Goal: Task Accomplishment & Management: Use online tool/utility

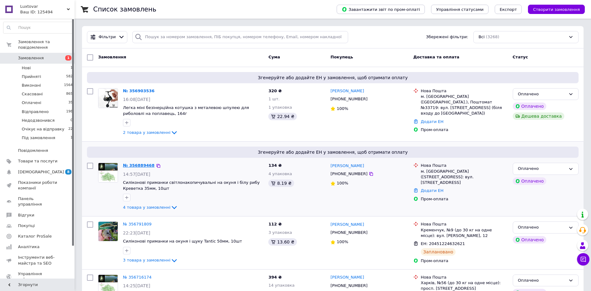
click at [143, 164] on link "№ 356889468" at bounding box center [139, 165] width 32 height 5
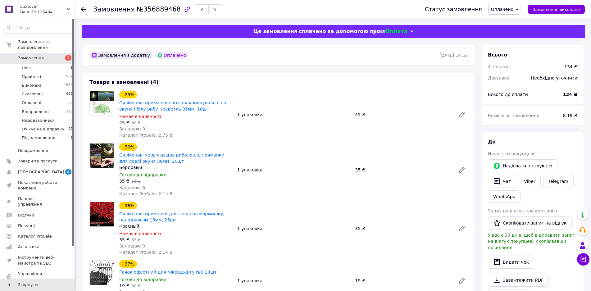
click at [84, 11] on use at bounding box center [83, 9] width 5 height 5
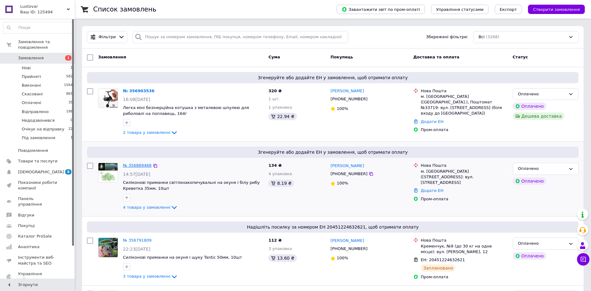
click at [143, 164] on link "№ 356889468" at bounding box center [137, 165] width 29 height 5
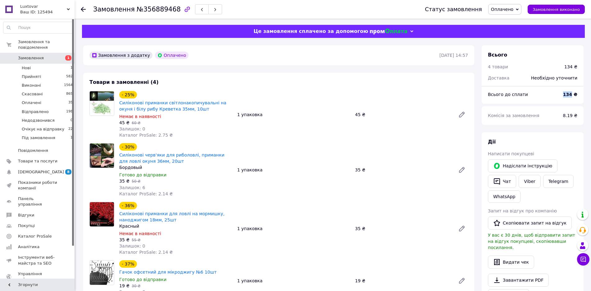
drag, startPoint x: 563, startPoint y: 93, endPoint x: 573, endPoint y: 95, distance: 10.5
click at [573, 95] on div "134 ₴" at bounding box center [571, 95] width 22 height 14
copy b "134"
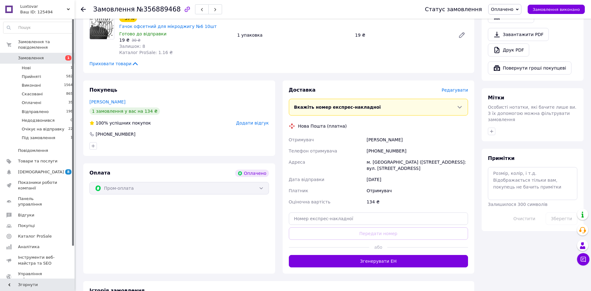
scroll to position [267, 0]
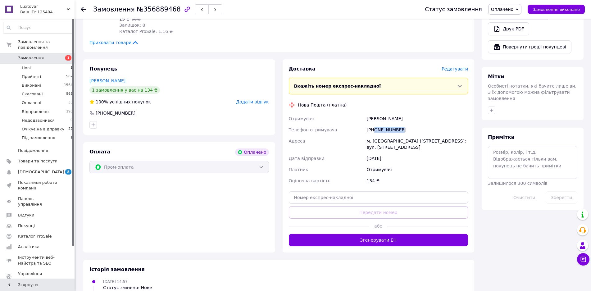
drag, startPoint x: 403, startPoint y: 119, endPoint x: 375, endPoint y: 125, distance: 28.5
click at [375, 125] on div "[PHONE_NUMBER]" at bounding box center [417, 129] width 104 height 11
copy div "0995433581"
drag, startPoint x: 406, startPoint y: 112, endPoint x: 367, endPoint y: 111, distance: 38.9
click at [367, 113] on div "[PERSON_NAME]" at bounding box center [417, 118] width 104 height 11
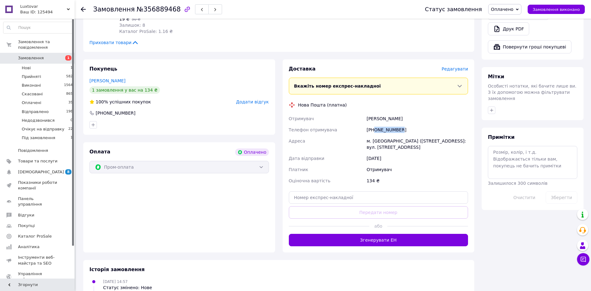
copy div "[PERSON_NAME]"
drag, startPoint x: 365, startPoint y: 135, endPoint x: 392, endPoint y: 136, distance: 26.8
click at [392, 136] on div "Отримувач [PERSON_NAME] Телефон отримувача [PHONE_NUMBER] Адреса м. [GEOGRAPHIC…" at bounding box center [379, 149] width 182 height 73
copy div "Адреса [PERSON_NAME]. [GEOGRAPHIC_DATA]"
click at [371, 191] on input "text" at bounding box center [379, 197] width 180 height 12
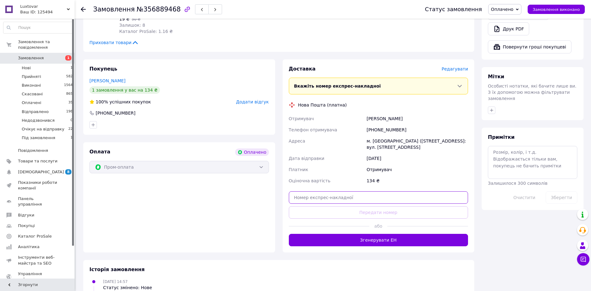
paste input "20451225355532"
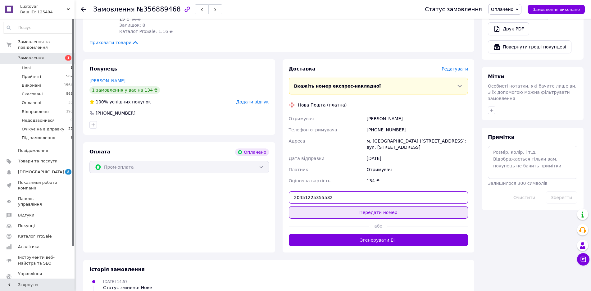
type input "20451225355532"
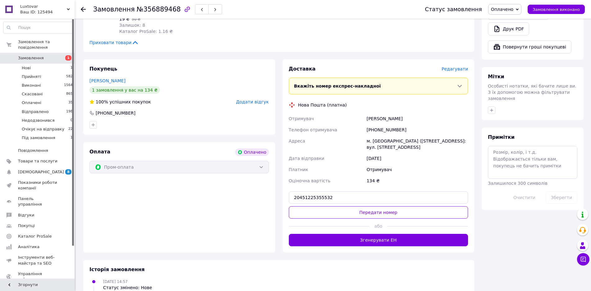
click at [395, 206] on button "Передати номер" at bounding box center [379, 212] width 180 height 12
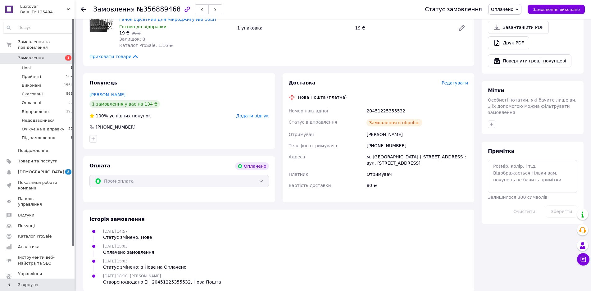
scroll to position [258, 0]
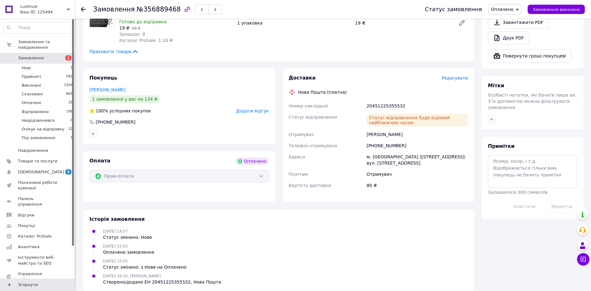
click at [83, 9] on use at bounding box center [83, 9] width 5 height 5
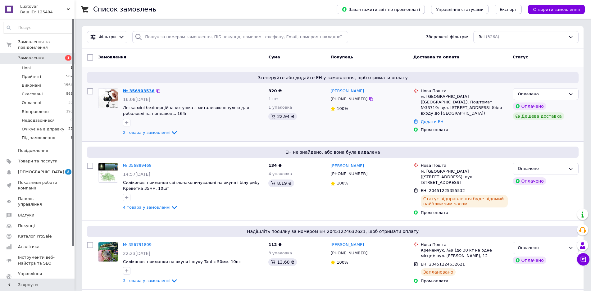
click at [144, 91] on link "№ 356903536" at bounding box center [139, 91] width 32 height 5
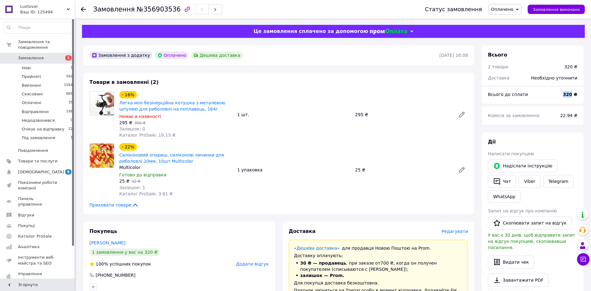
drag, startPoint x: 565, startPoint y: 95, endPoint x: 574, endPoint y: 96, distance: 8.4
click at [574, 96] on div "320 ₴" at bounding box center [571, 95] width 22 height 14
copy b "320"
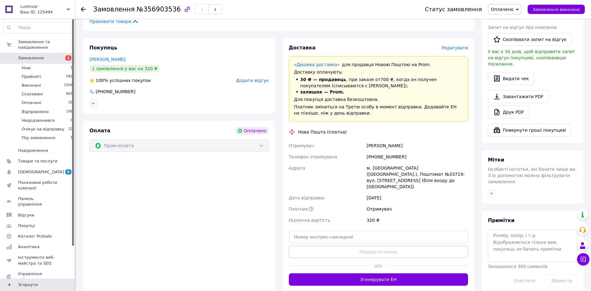
scroll to position [188, 0]
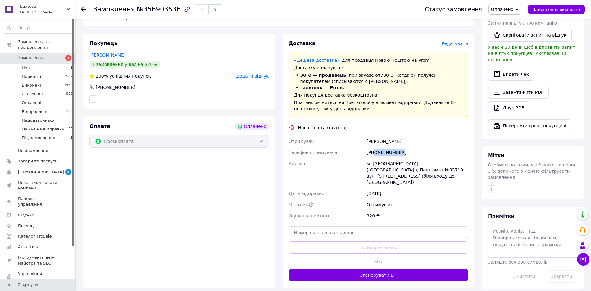
drag, startPoint x: 374, startPoint y: 151, endPoint x: 395, endPoint y: 150, distance: 20.8
click at [397, 151] on div "[PHONE_NUMBER]" at bounding box center [417, 152] width 104 height 11
copy div "0675867647"
drag, startPoint x: 374, startPoint y: 143, endPoint x: 397, endPoint y: 143, distance: 23.3
click at [397, 143] on div "Отримувач [PERSON_NAME] Телефон отримувача [PHONE_NUMBER] Адреса м. [GEOGRAPHIC…" at bounding box center [379, 179] width 182 height 86
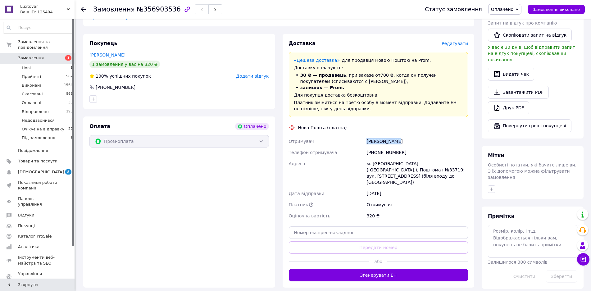
copy div "Отримувач [PERSON_NAME]"
drag, startPoint x: 367, startPoint y: 164, endPoint x: 395, endPoint y: 164, distance: 28.3
click at [395, 164] on div "м. [GEOGRAPHIC_DATA] ([GEOGRAPHIC_DATA].), Поштомат №33719: вул. [STREET_ADDRES…" at bounding box center [417, 173] width 104 height 30
copy div "м. [GEOGRAPHIC_DATA]"
drag, startPoint x: 376, startPoint y: 171, endPoint x: 383, endPoint y: 170, distance: 6.9
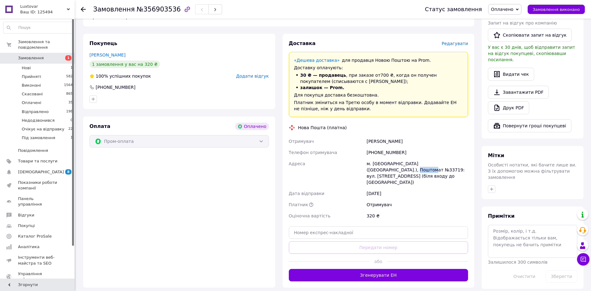
click at [383, 170] on div "м. [GEOGRAPHIC_DATA] ([GEOGRAPHIC_DATA].), Поштомат №33719: вул. [STREET_ADDRES…" at bounding box center [417, 173] width 104 height 30
copy div "№33719"
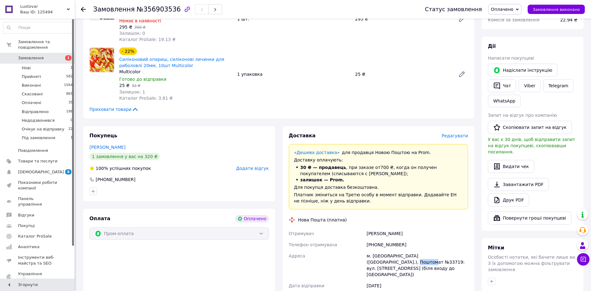
scroll to position [183, 0]
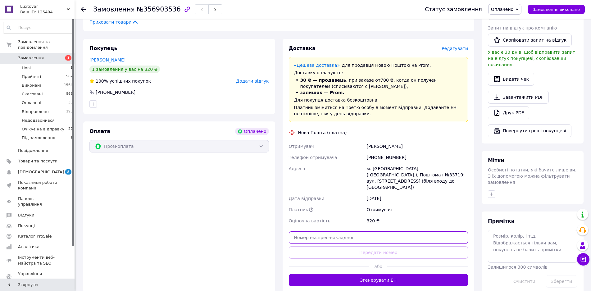
click at [401, 231] on input "text" at bounding box center [379, 237] width 180 height 12
paste input "20451225357029"
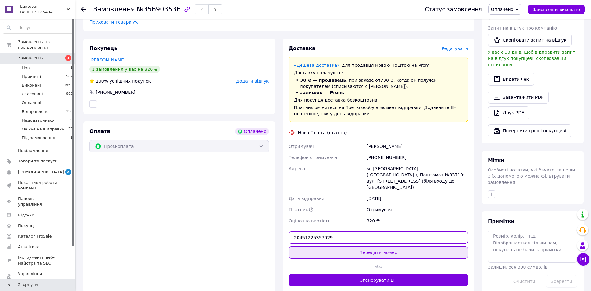
type input "20451225357029"
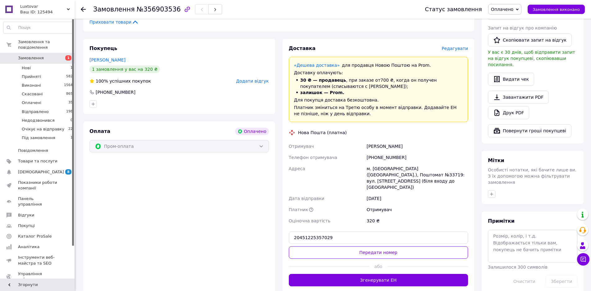
click at [399, 246] on button "Передати номер" at bounding box center [379, 252] width 180 height 12
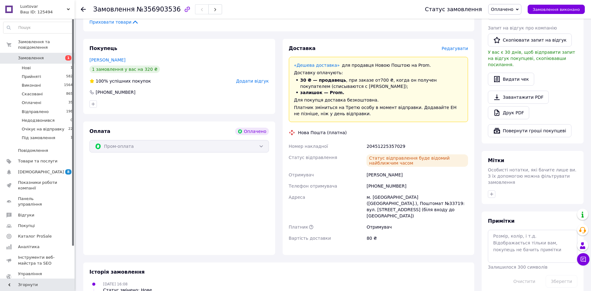
scroll to position [0, 0]
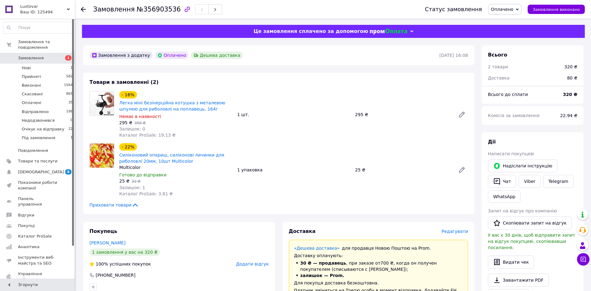
click at [81, 10] on use at bounding box center [83, 9] width 5 height 5
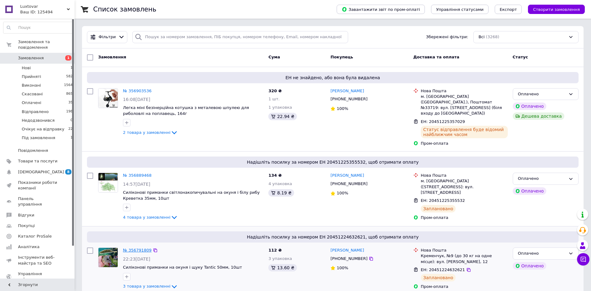
click at [145, 248] on link "№ 356791809" at bounding box center [137, 250] width 29 height 5
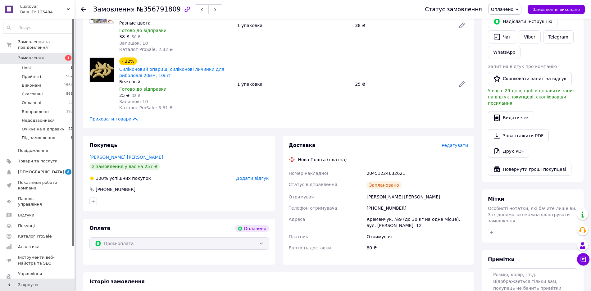
scroll to position [147, 0]
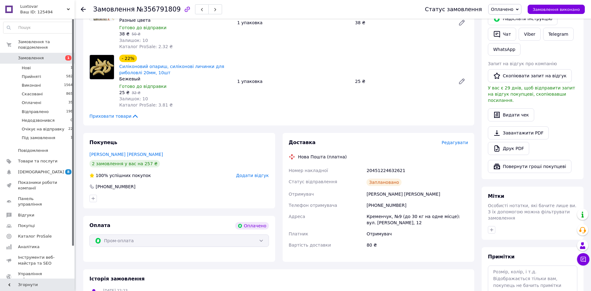
click at [85, 11] on icon at bounding box center [83, 9] width 5 height 5
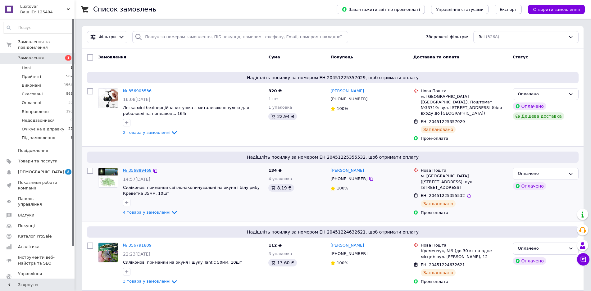
click at [147, 168] on link "№ 356889468" at bounding box center [137, 170] width 29 height 5
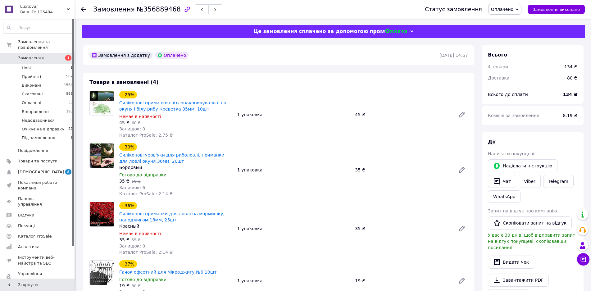
click at [85, 7] on icon at bounding box center [83, 9] width 5 height 5
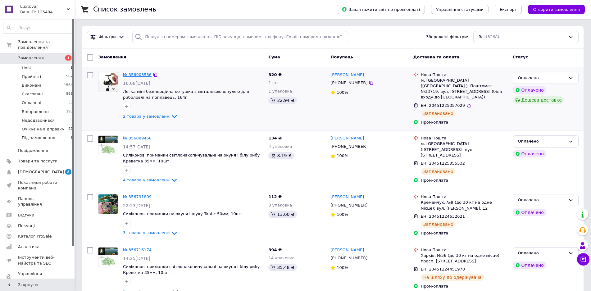
click at [128, 74] on link "№ 356903536" at bounding box center [137, 74] width 29 height 5
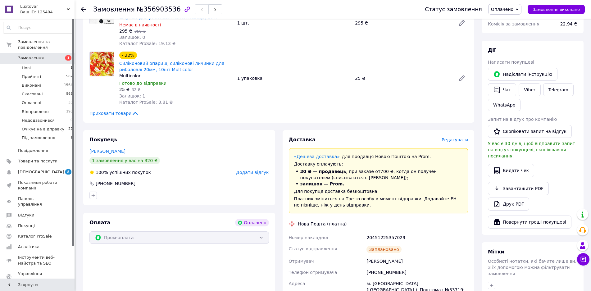
scroll to position [71, 0]
